Goal: Task Accomplishment & Management: Manage account settings

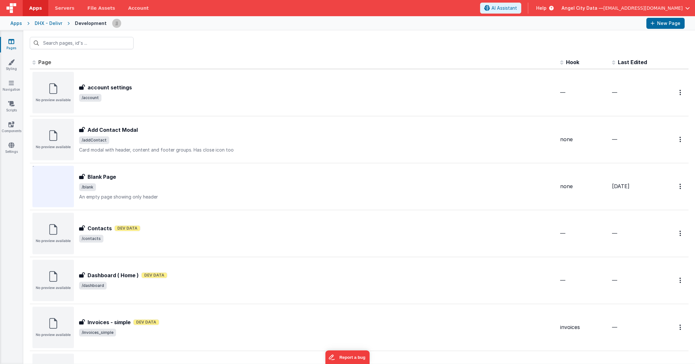
scroll to position [506, 0]
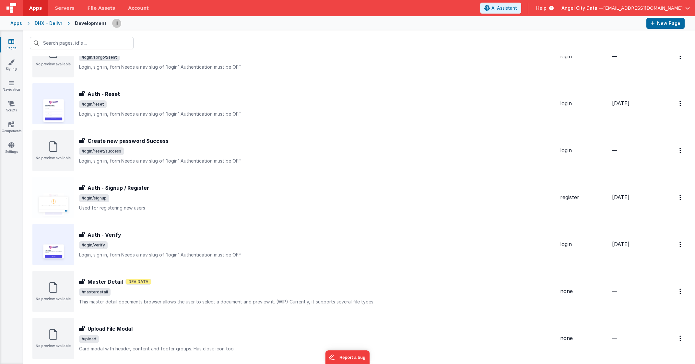
click at [50, 24] on div "DHX - Delivr" at bounding box center [49, 23] width 28 height 6
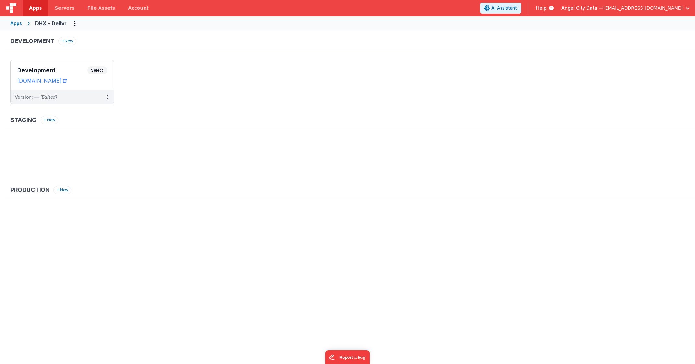
click at [19, 24] on div "Apps" at bounding box center [16, 23] width 12 height 6
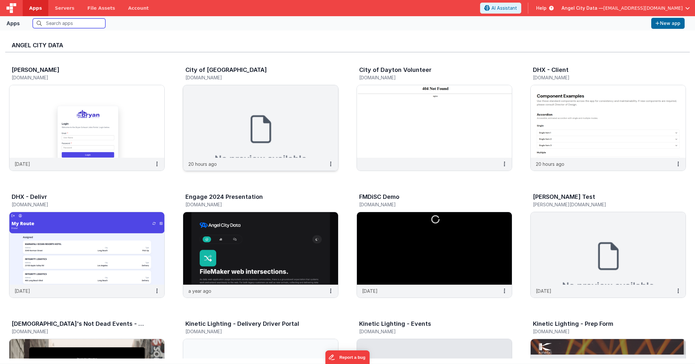
scroll to position [138, 0]
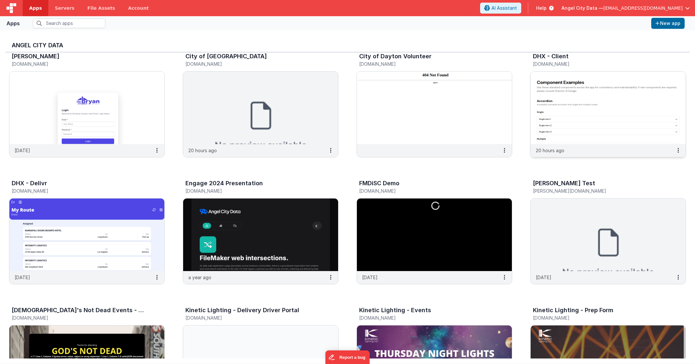
click at [591, 95] on img at bounding box center [607, 108] width 155 height 73
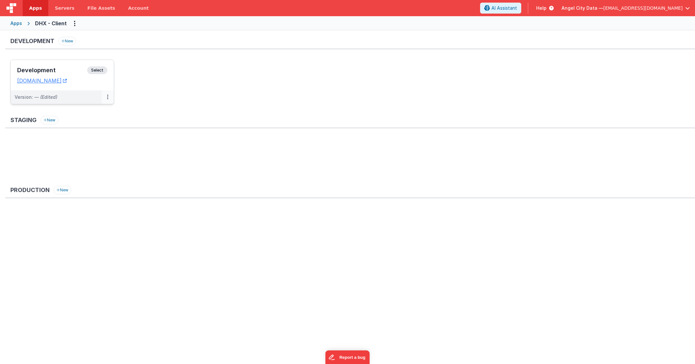
click at [107, 97] on icon at bounding box center [107, 97] width 1 height 0
click at [96, 110] on link "Edit" at bounding box center [85, 112] width 57 height 12
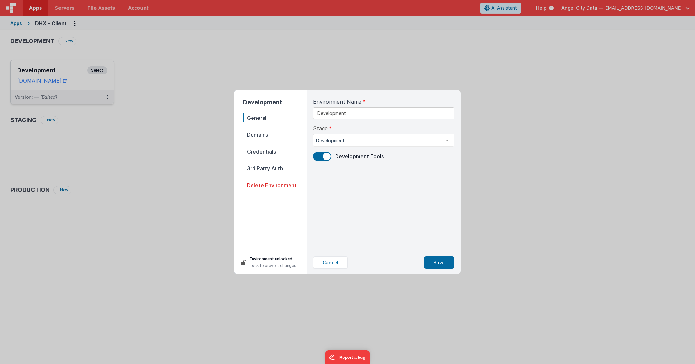
click at [258, 138] on span "Domains" at bounding box center [274, 134] width 63 height 9
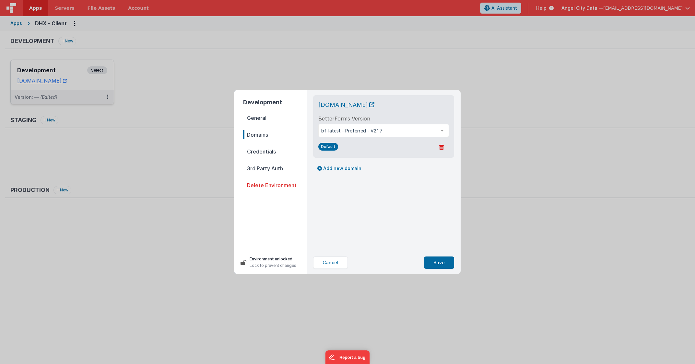
click at [258, 151] on span "Credentials" at bounding box center [274, 151] width 63 height 9
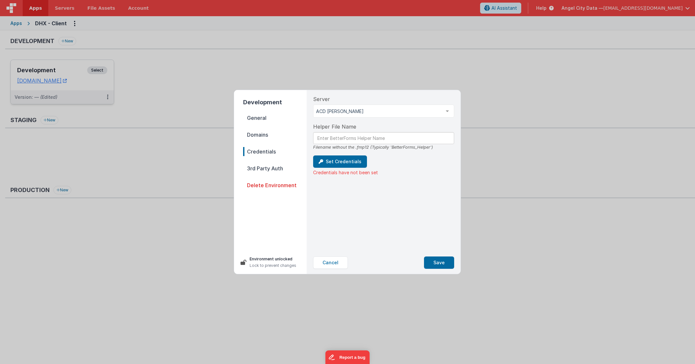
click at [263, 166] on span "3rd Party Auth" at bounding box center [274, 168] width 63 height 9
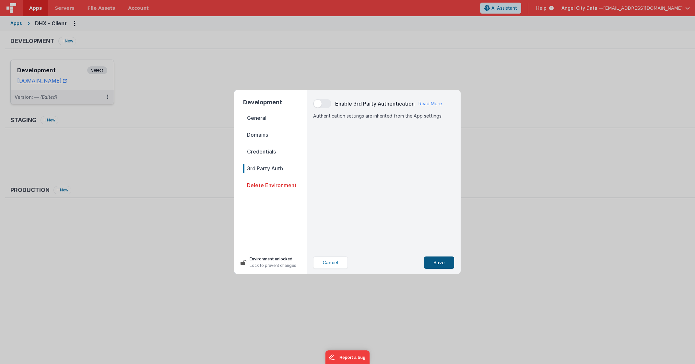
click at [446, 264] on button "Save" at bounding box center [439, 263] width 30 height 12
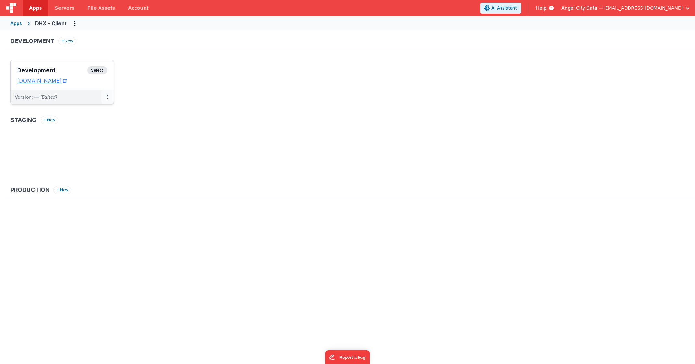
click at [109, 96] on button at bounding box center [107, 97] width 12 height 14
click at [73, 24] on div at bounding box center [347, 182] width 695 height 364
click at [74, 24] on icon "Options" at bounding box center [75, 23] width 2 height 0
click at [56, 47] on link "Merge App" at bounding box center [51, 49] width 57 height 12
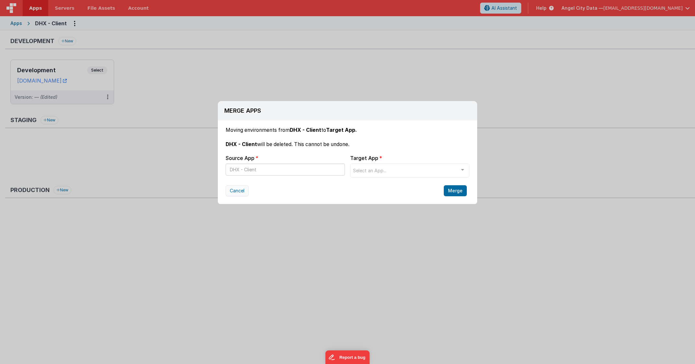
click at [239, 190] on button "Cancel" at bounding box center [236, 190] width 23 height 11
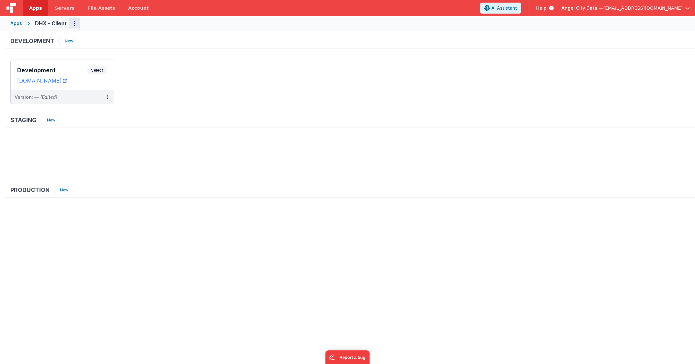
click at [74, 23] on icon "Options" at bounding box center [75, 23] width 2 height 0
click at [52, 37] on link "App Settings" at bounding box center [51, 37] width 57 height 12
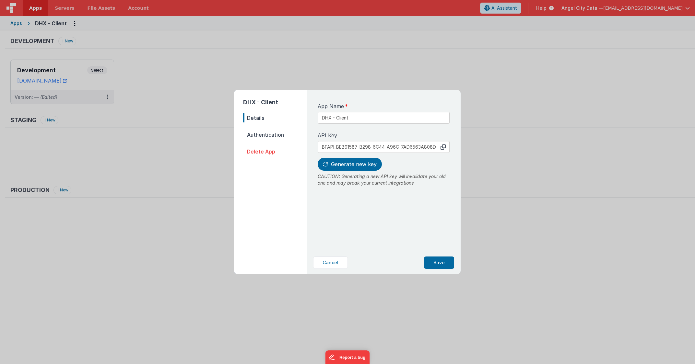
click at [265, 134] on span "Authentication" at bounding box center [274, 134] width 63 height 9
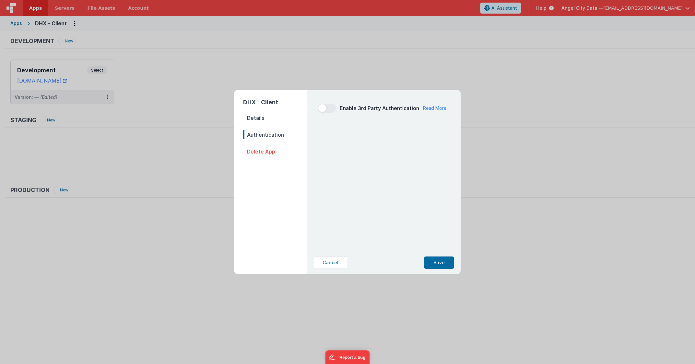
click at [265, 119] on span "Details" at bounding box center [274, 117] width 63 height 9
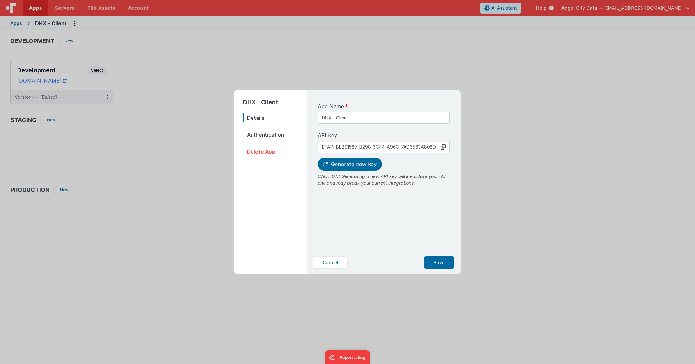
click at [264, 135] on span "Authentication" at bounding box center [274, 134] width 63 height 9
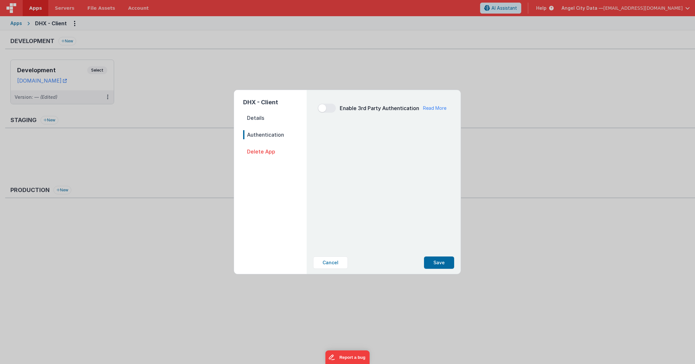
click at [269, 117] on span "Details" at bounding box center [274, 117] width 63 height 9
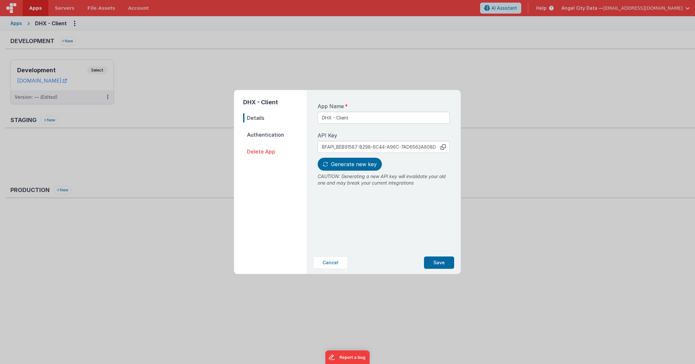
click at [266, 133] on span "Authentication" at bounding box center [274, 134] width 63 height 9
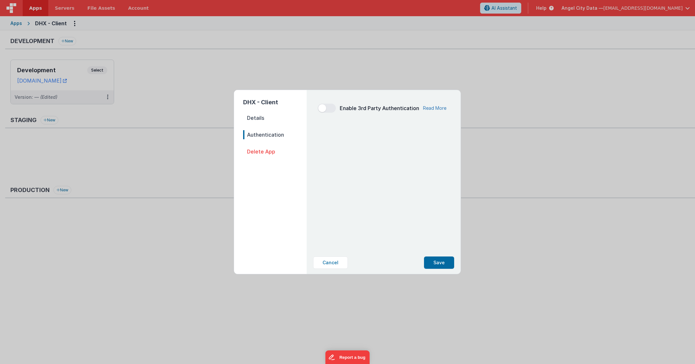
click at [428, 108] on link "Read More" at bounding box center [434, 108] width 23 height 6
click at [258, 116] on span "Details" at bounding box center [274, 117] width 63 height 9
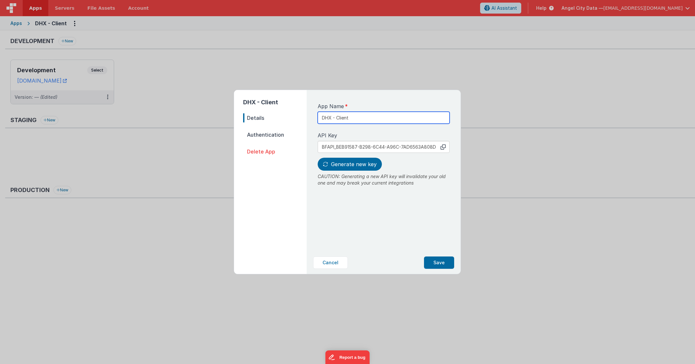
drag, startPoint x: 357, startPoint y: 116, endPoint x: 296, endPoint y: 115, distance: 60.9
click at [296, 115] on div "DHX - Client Details Authentication Delete App App Name DHX - Client API Key co…" at bounding box center [347, 182] width 226 height 184
click at [332, 262] on button "Cancel" at bounding box center [330, 263] width 35 height 12
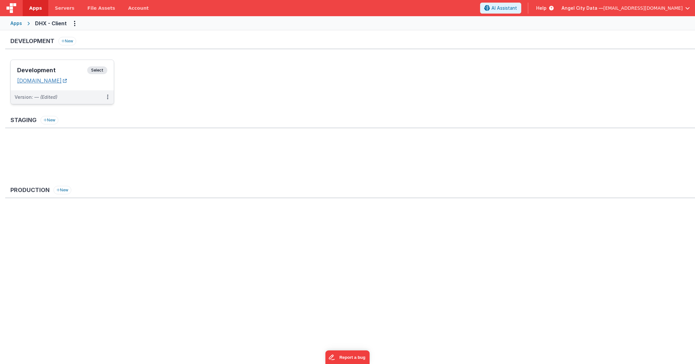
click at [46, 81] on link "[DOMAIN_NAME]" at bounding box center [42, 80] width 50 height 6
click at [73, 96] on div "Version: — (Edited)" at bounding box center [58, 97] width 87 height 6
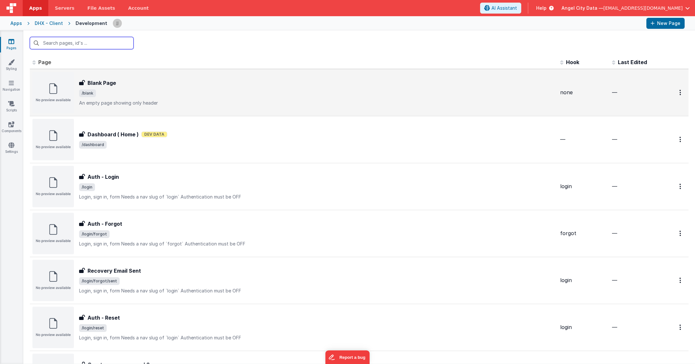
scroll to position [7, 0]
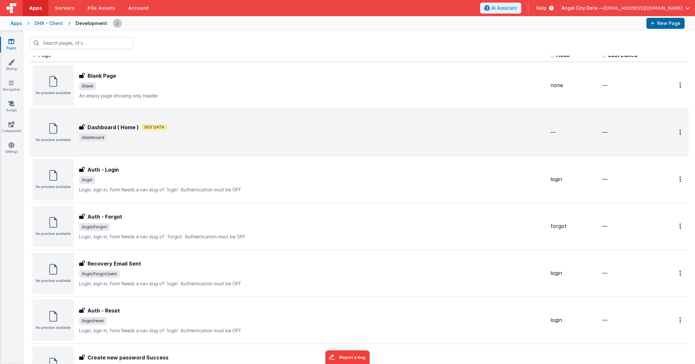
click at [143, 132] on div "Dashboard ( Home ) Dashboard ( Home ) Dev Data /dashboard" at bounding box center [312, 132] width 466 height 18
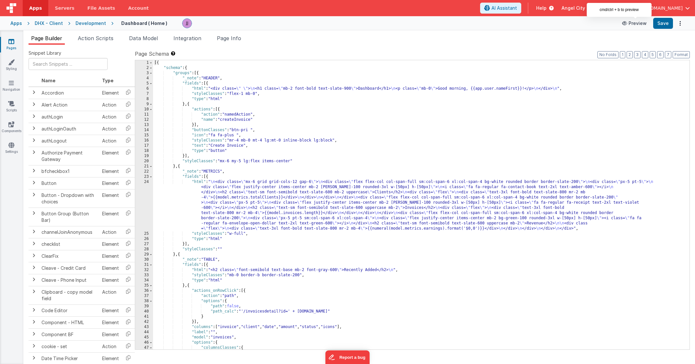
click at [638, 21] on button "Preview" at bounding box center [634, 23] width 32 height 10
click at [88, 23] on div "Development" at bounding box center [90, 23] width 30 height 6
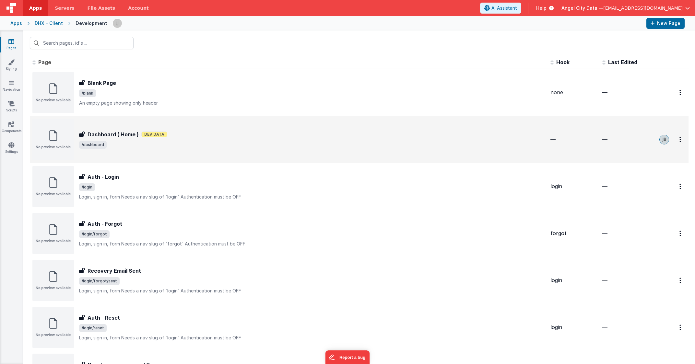
click at [138, 151] on div "Dashboard ( Home ) Dashboard ( Home ) Dev Data /dashboard" at bounding box center [288, 139] width 512 height 41
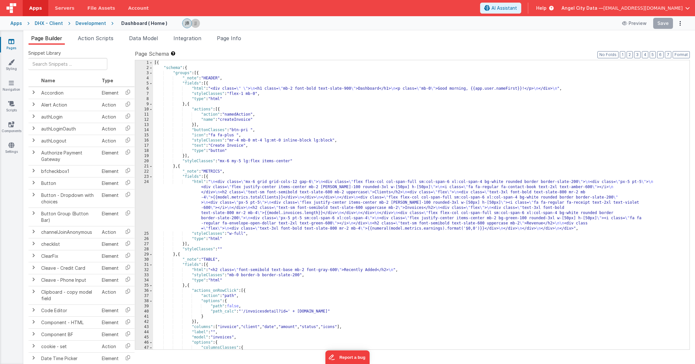
scroll to position [0, 0]
